Goal: Task Accomplishment & Management: Use online tool/utility

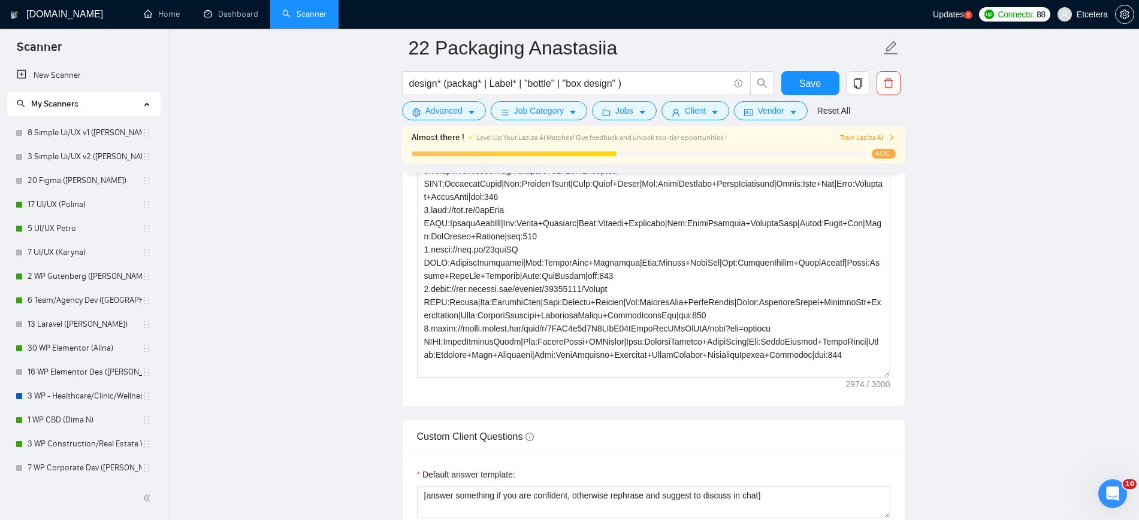
scroll to position [449, 0]
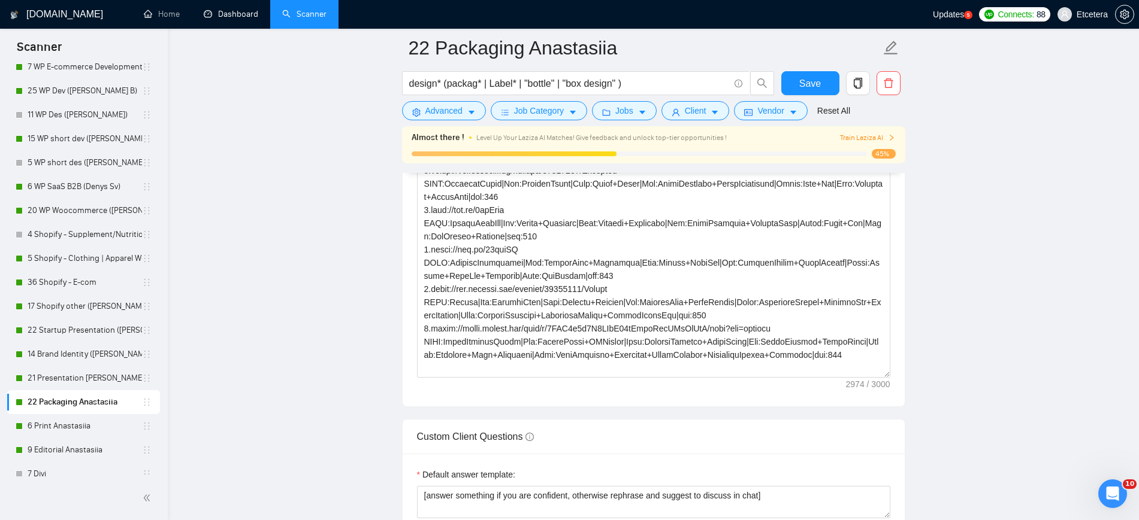
drag, startPoint x: 236, startPoint y: 11, endPoint x: 306, endPoint y: 41, distance: 76.4
click at [236, 11] on link "Dashboard" at bounding box center [231, 14] width 55 height 10
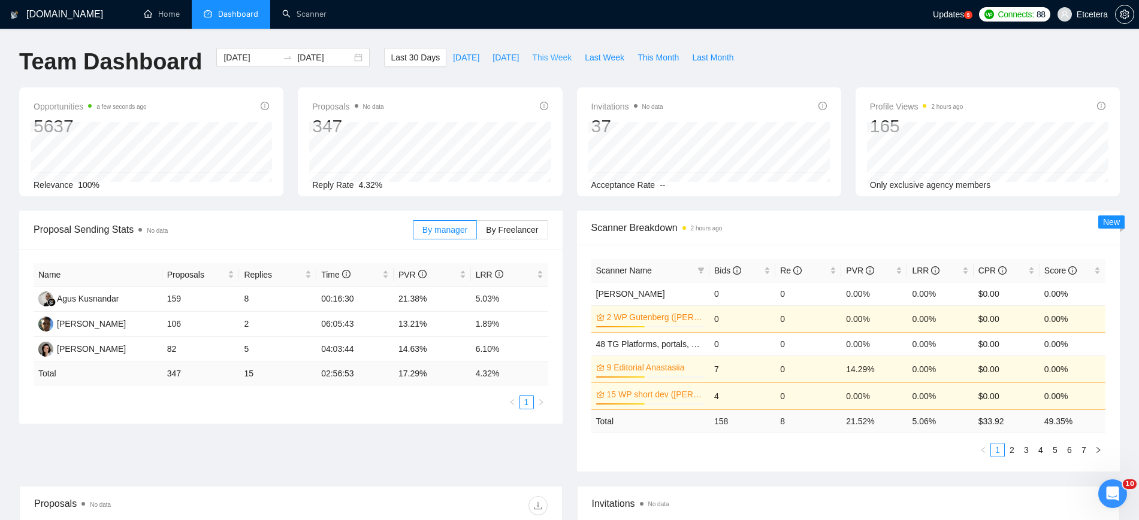
click at [553, 57] on span "This Week" at bounding box center [552, 57] width 40 height 13
type input "[DATE]"
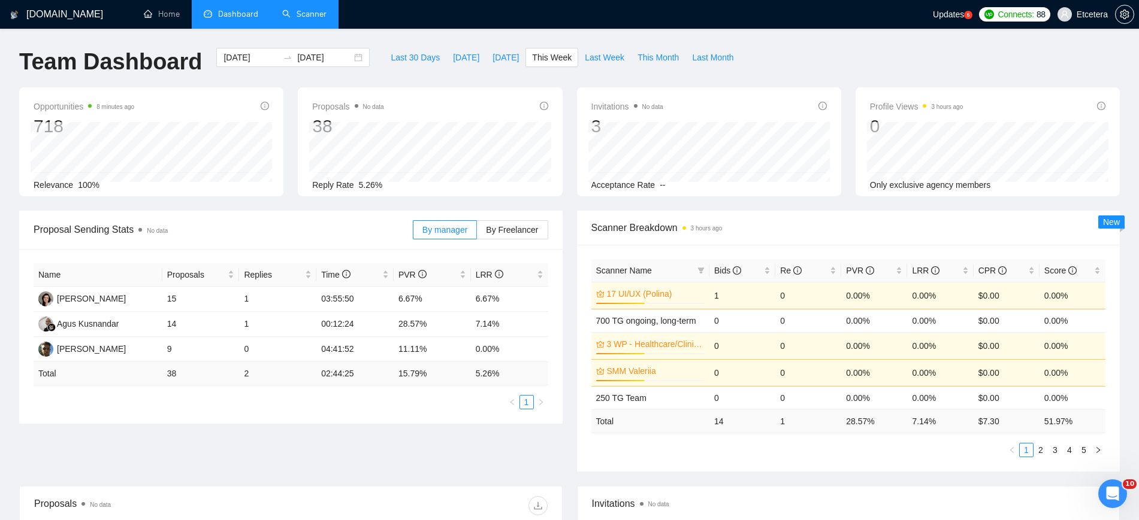
click at [304, 13] on link "Scanner" at bounding box center [304, 14] width 44 height 10
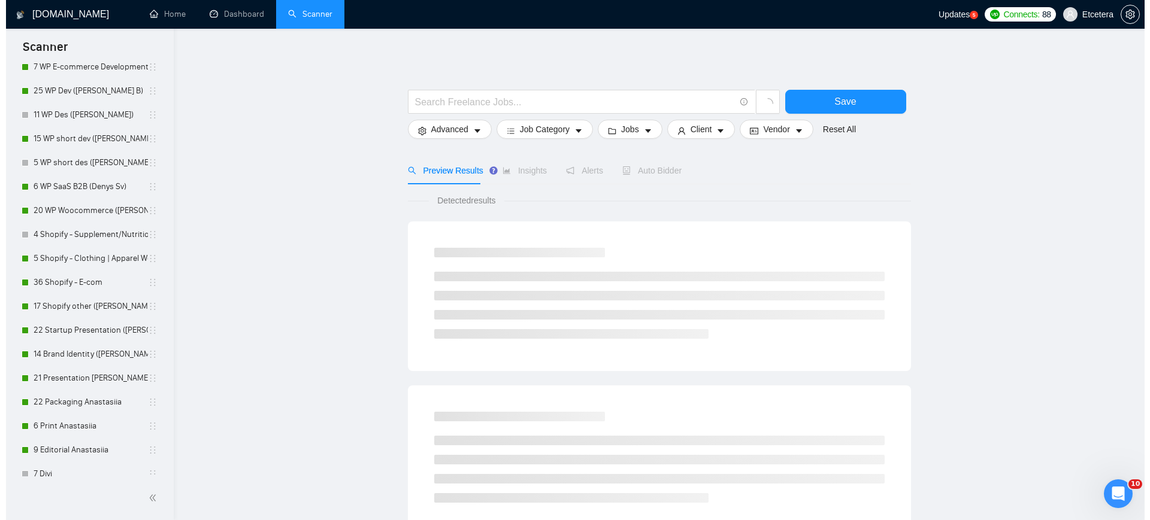
scroll to position [524, 0]
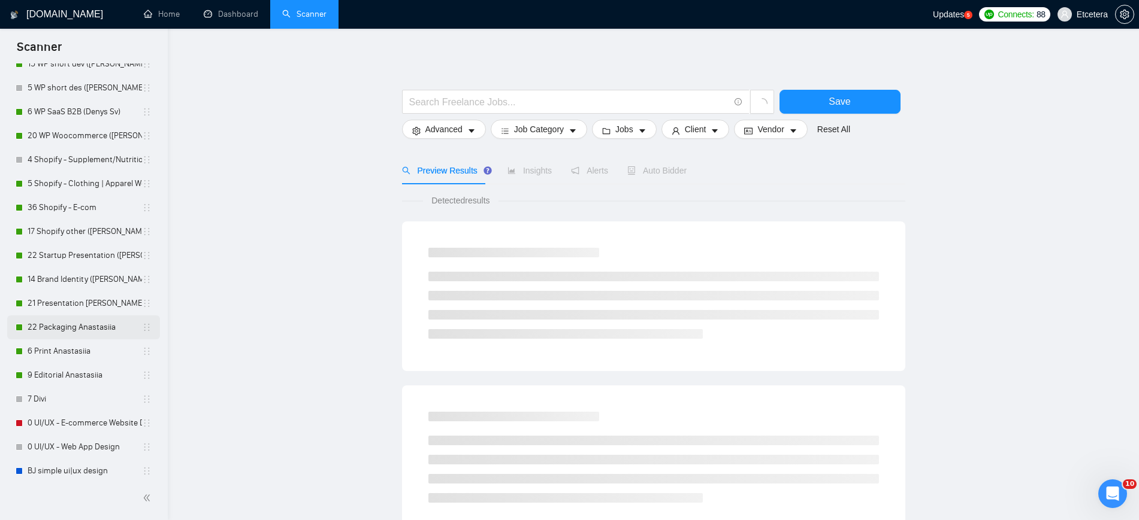
click at [62, 331] on link "22 Packaging Anastasiia" at bounding box center [85, 328] width 114 height 24
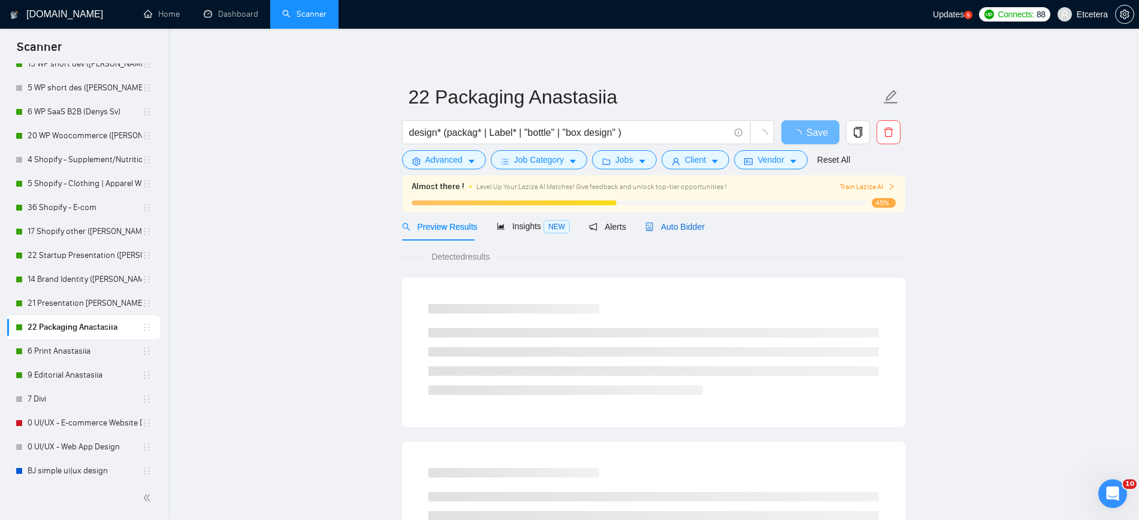
click at [691, 223] on span "Auto Bidder" at bounding box center [674, 227] width 59 height 10
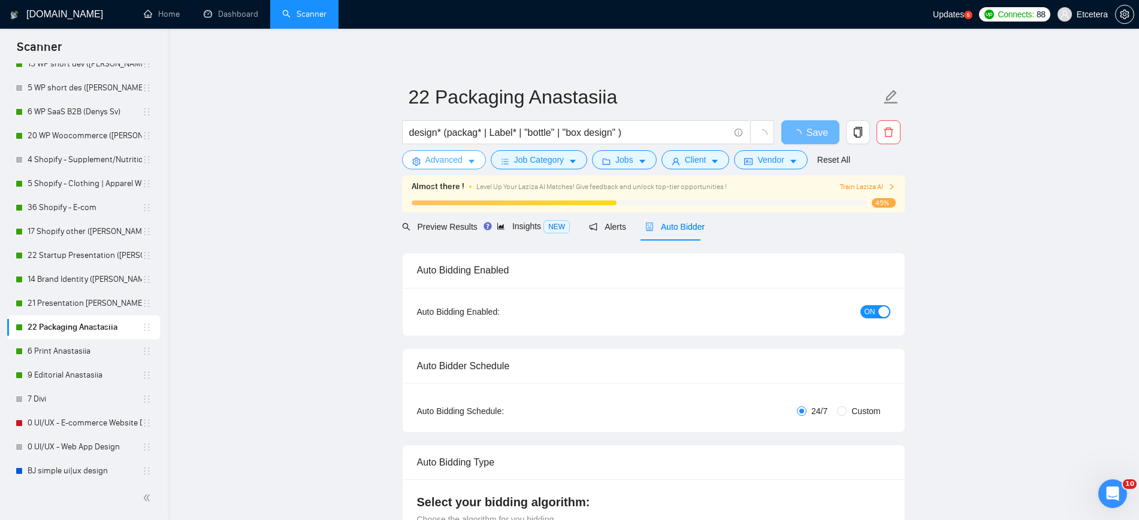
click at [456, 162] on span "Advanced" at bounding box center [443, 159] width 37 height 13
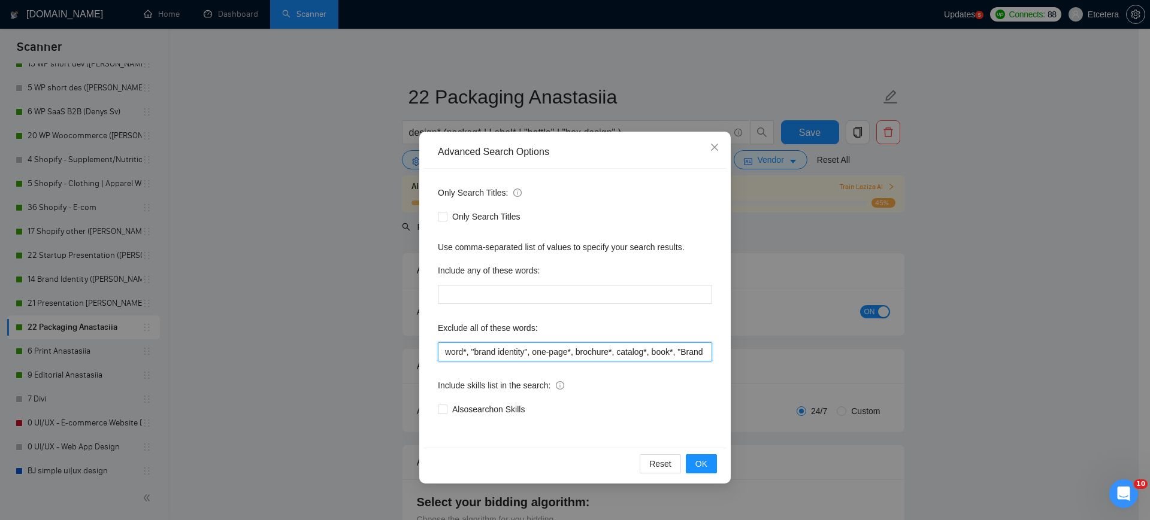
click at [498, 355] on input "word*, "brand identity", one-page*, brochure*, catalog*, book*, "Brand Developm…" at bounding box center [575, 352] width 274 height 19
click at [464, 353] on input "fixed, word*, "brand identity", one-page*, brochure*, catalog*, book*, "Brand D…" at bounding box center [575, 352] width 274 height 19
type input "fixed*, word*, "brand identity", one-page*, brochure*, catalog*, book*, "Brand …"
click at [704, 463] on span "OK" at bounding box center [701, 464] width 12 height 13
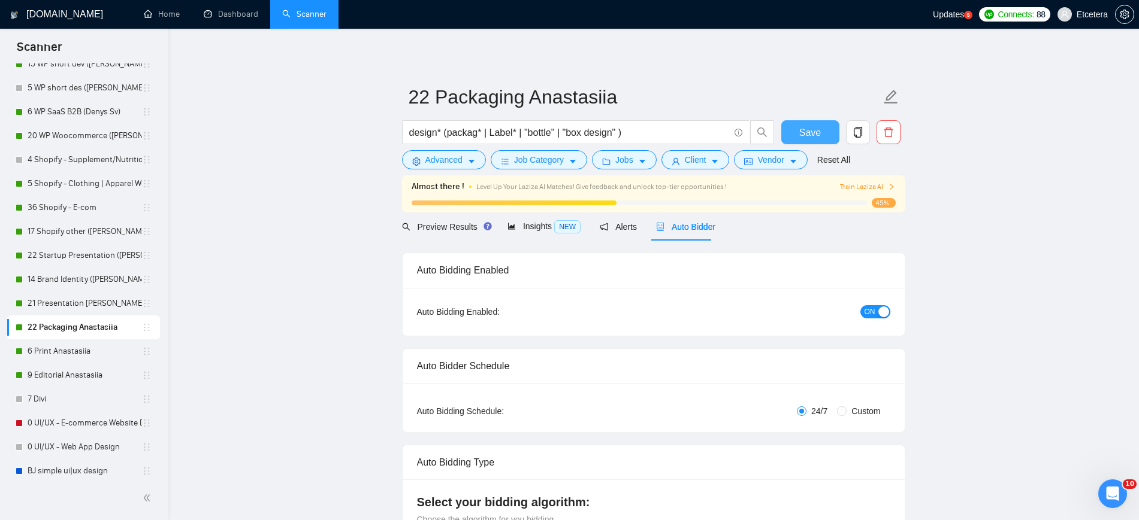
click at [812, 134] on span "Save" at bounding box center [810, 132] width 22 height 15
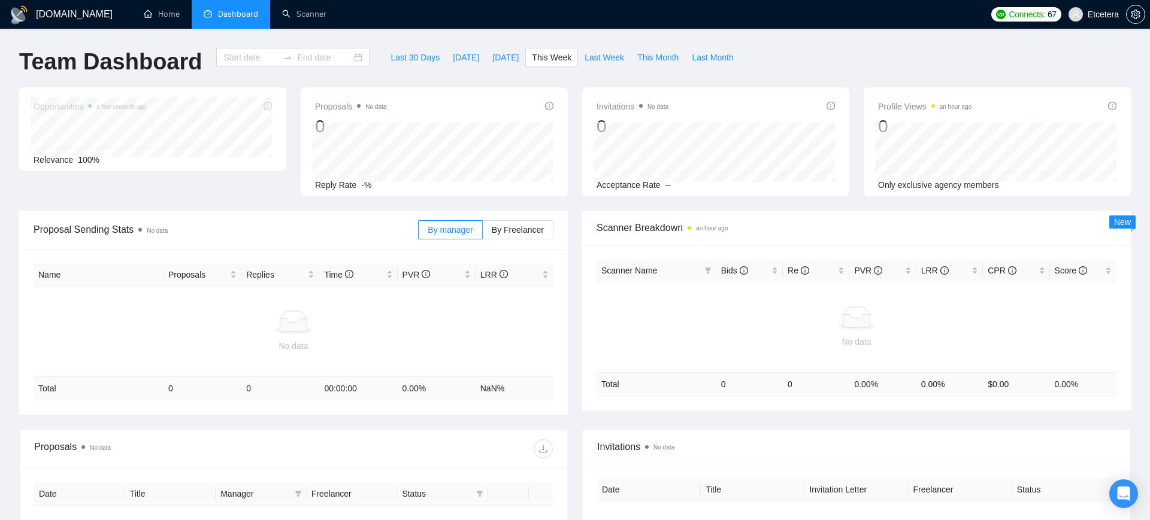
type input "[DATE]"
